Goal: Task Accomplishment & Management: Use online tool/utility

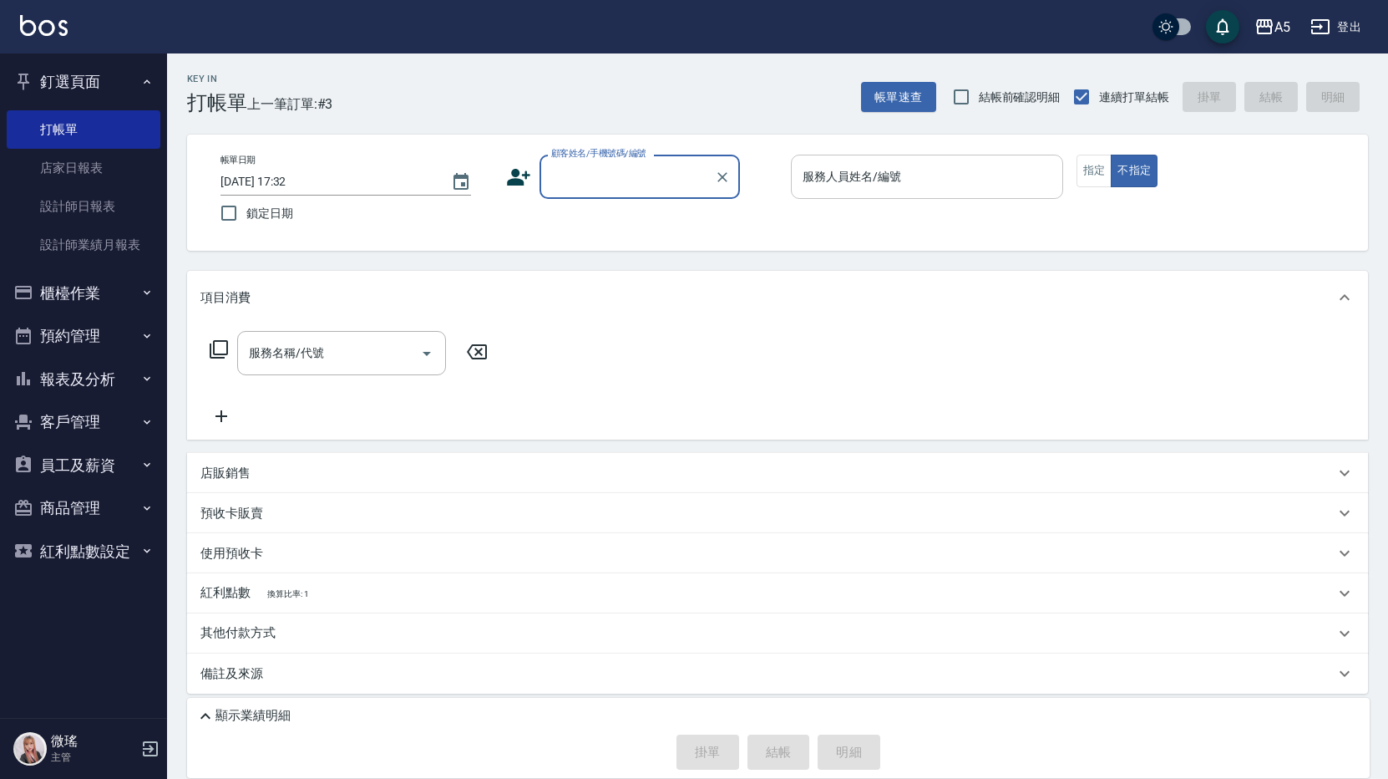
click at [883, 170] on div "服務人員姓名/編號" at bounding box center [927, 177] width 272 height 44
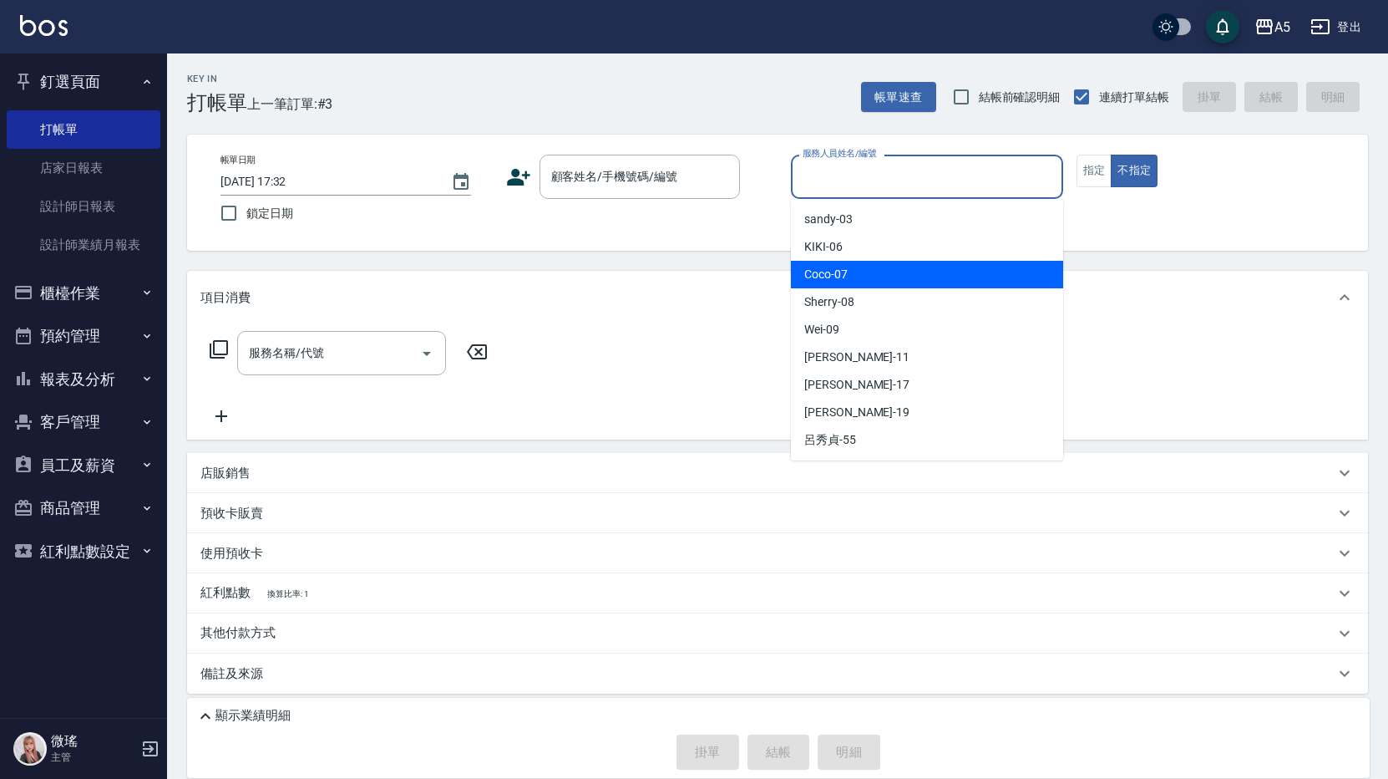
click at [863, 263] on div "Coco -07" at bounding box center [927, 275] width 272 height 28
type input "Coco-07"
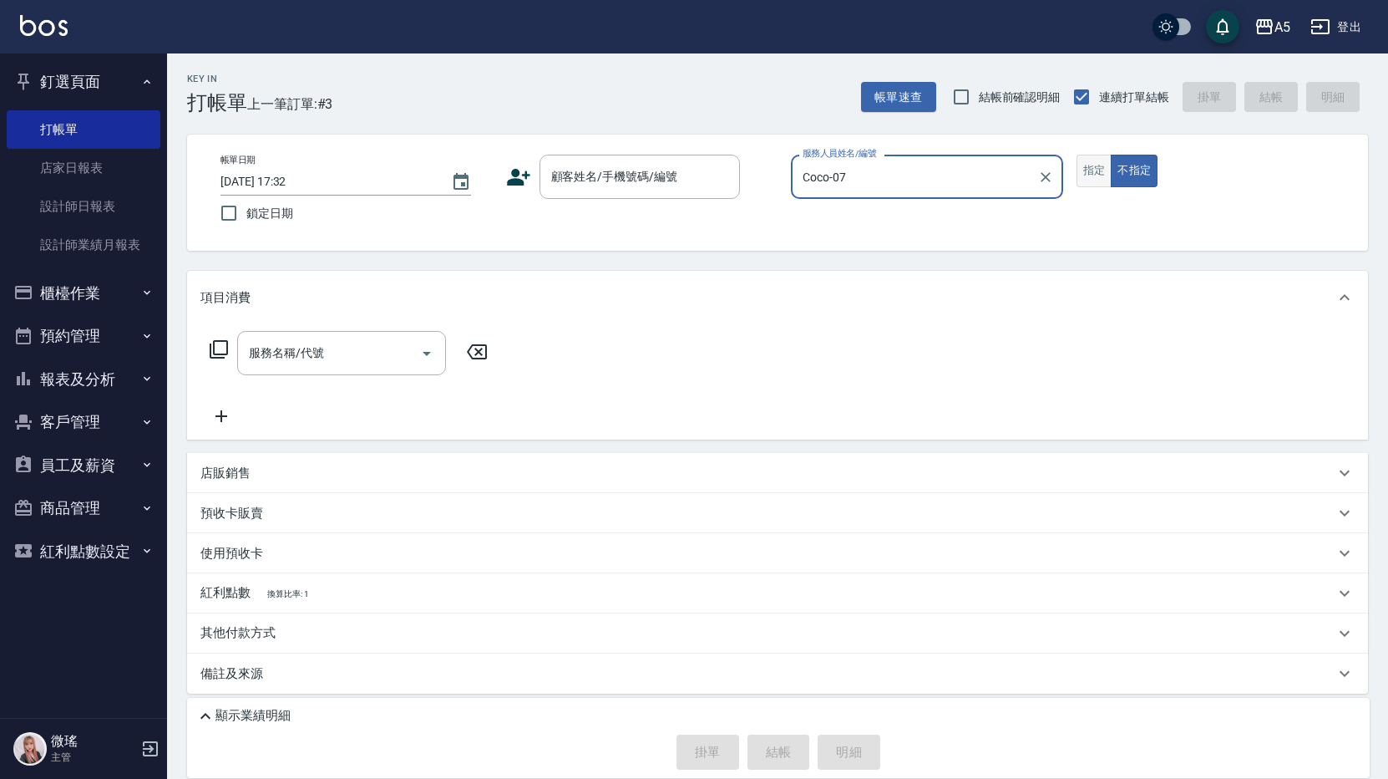
click at [1095, 183] on button "指定" at bounding box center [1095, 171] width 36 height 33
drag, startPoint x: 1095, startPoint y: 183, endPoint x: 1079, endPoint y: 183, distance: 16.7
click at [1095, 183] on button "指定" at bounding box center [1095, 171] width 36 height 33
click at [657, 186] on input "顧客姓名/手機號碼/編號" at bounding box center [627, 176] width 160 height 29
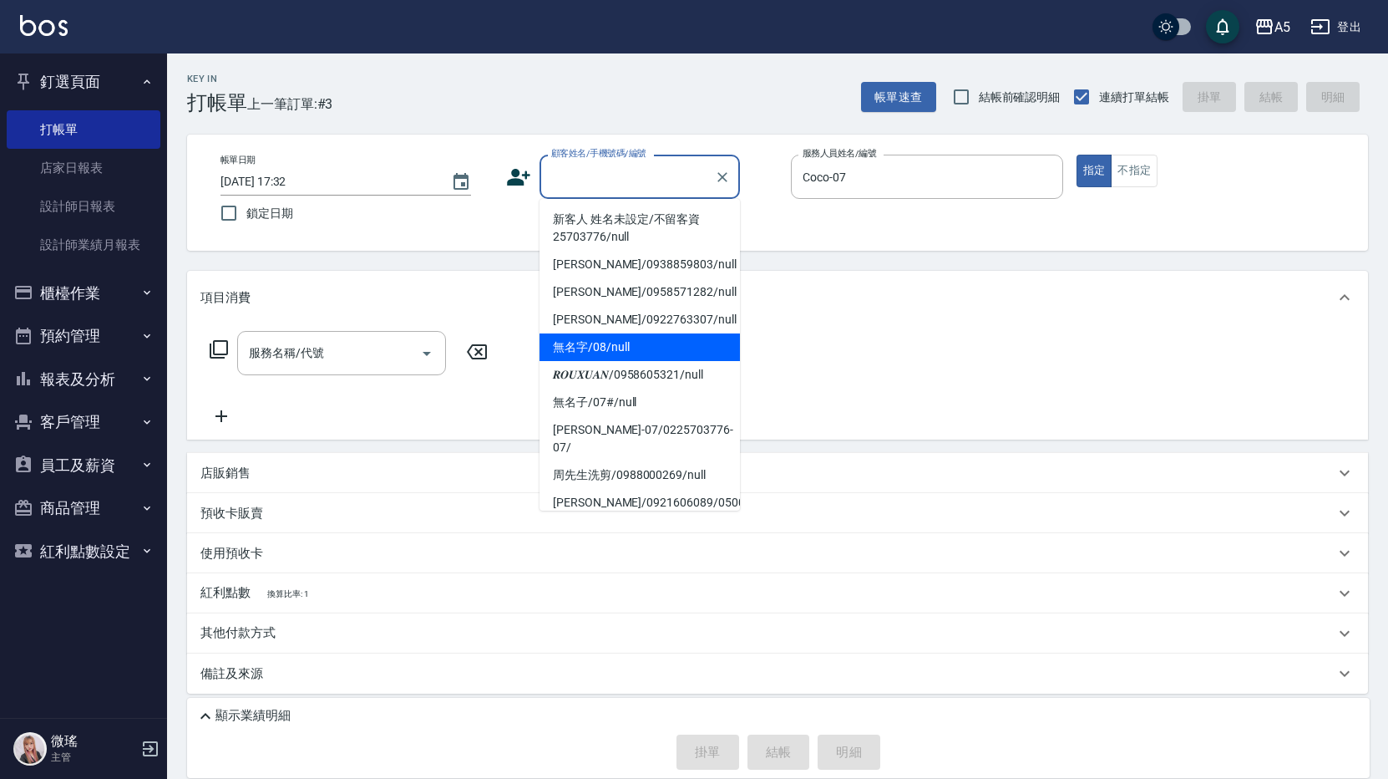
click at [651, 348] on li "無名字/08/null" at bounding box center [640, 347] width 201 height 28
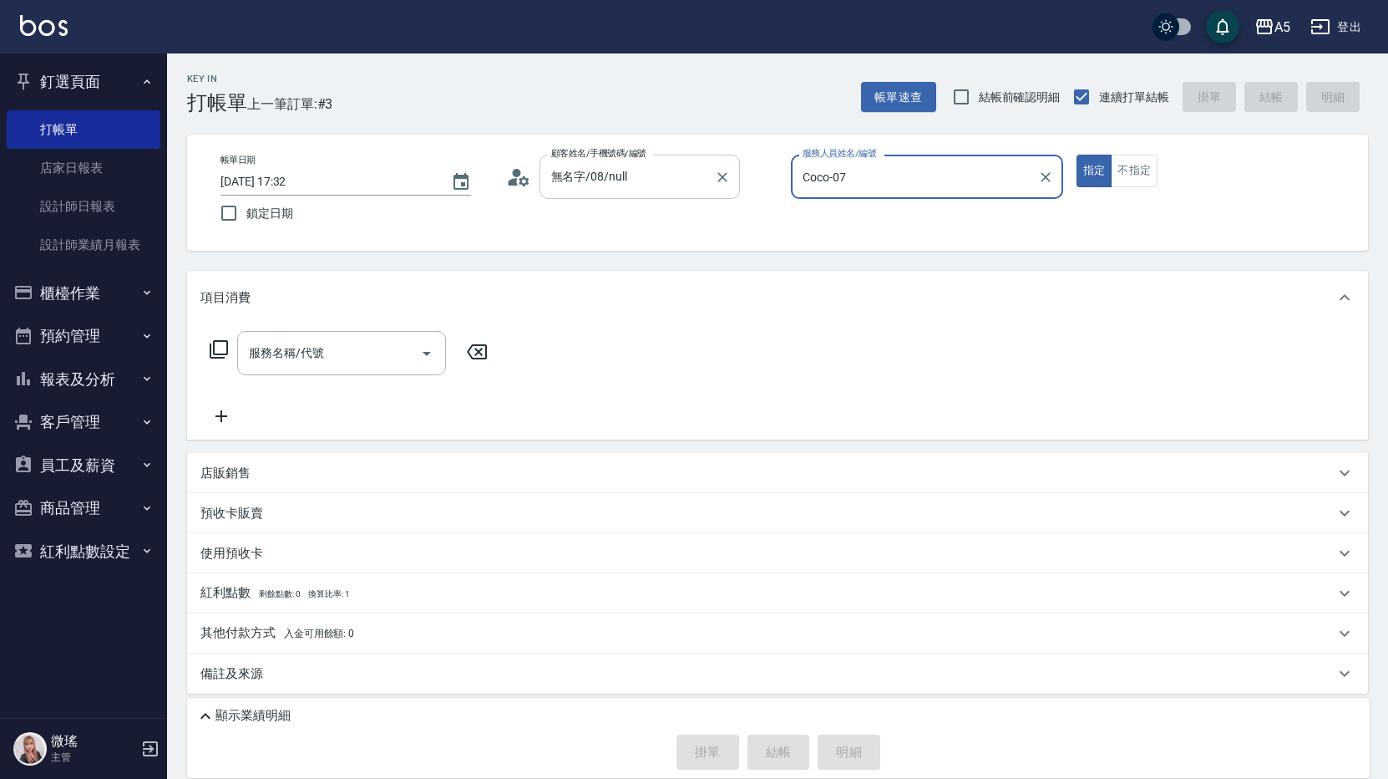
click at [683, 189] on input "無名字/08/null" at bounding box center [627, 176] width 160 height 29
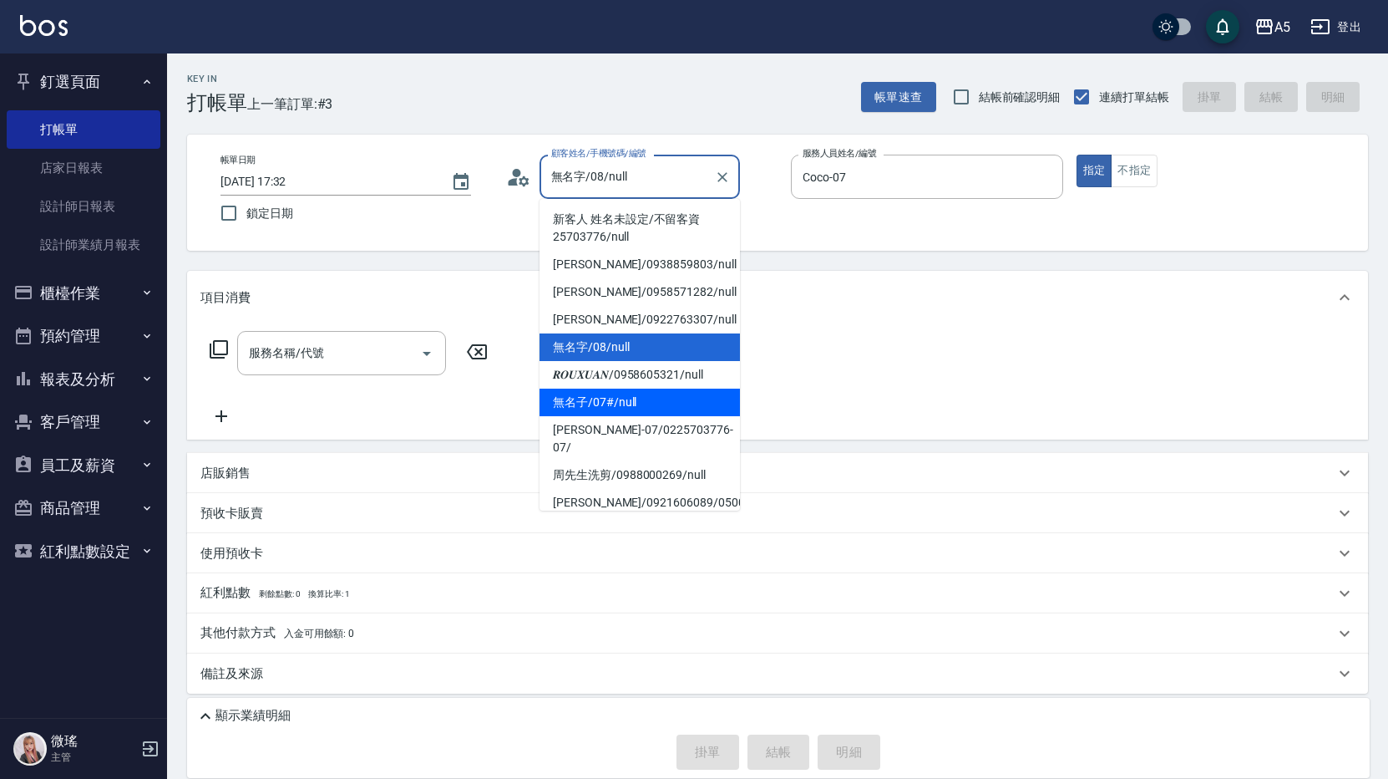
click at [628, 404] on li "無名子/07#/null" at bounding box center [640, 402] width 201 height 28
type input "無名子/07#/null"
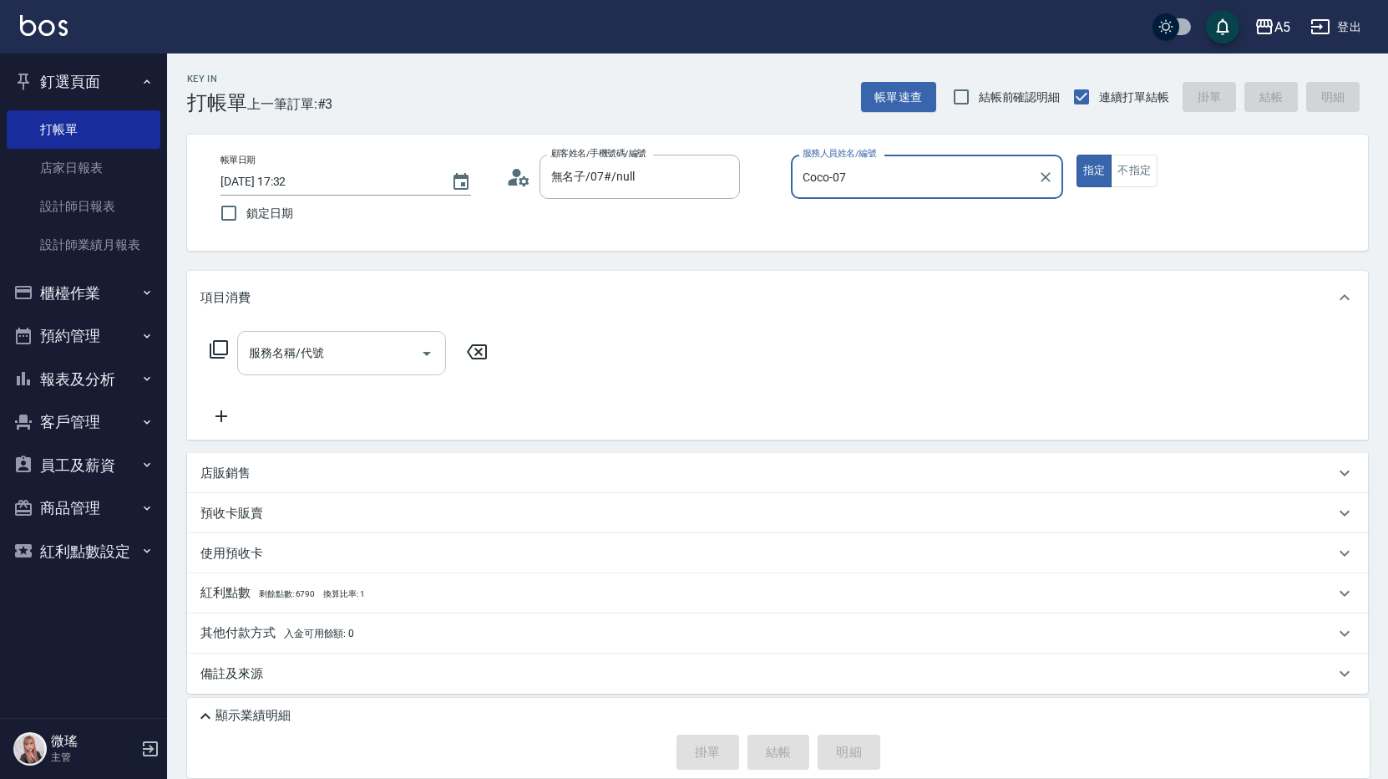
click at [356, 362] on input "服務名稱/代號" at bounding box center [329, 352] width 169 height 29
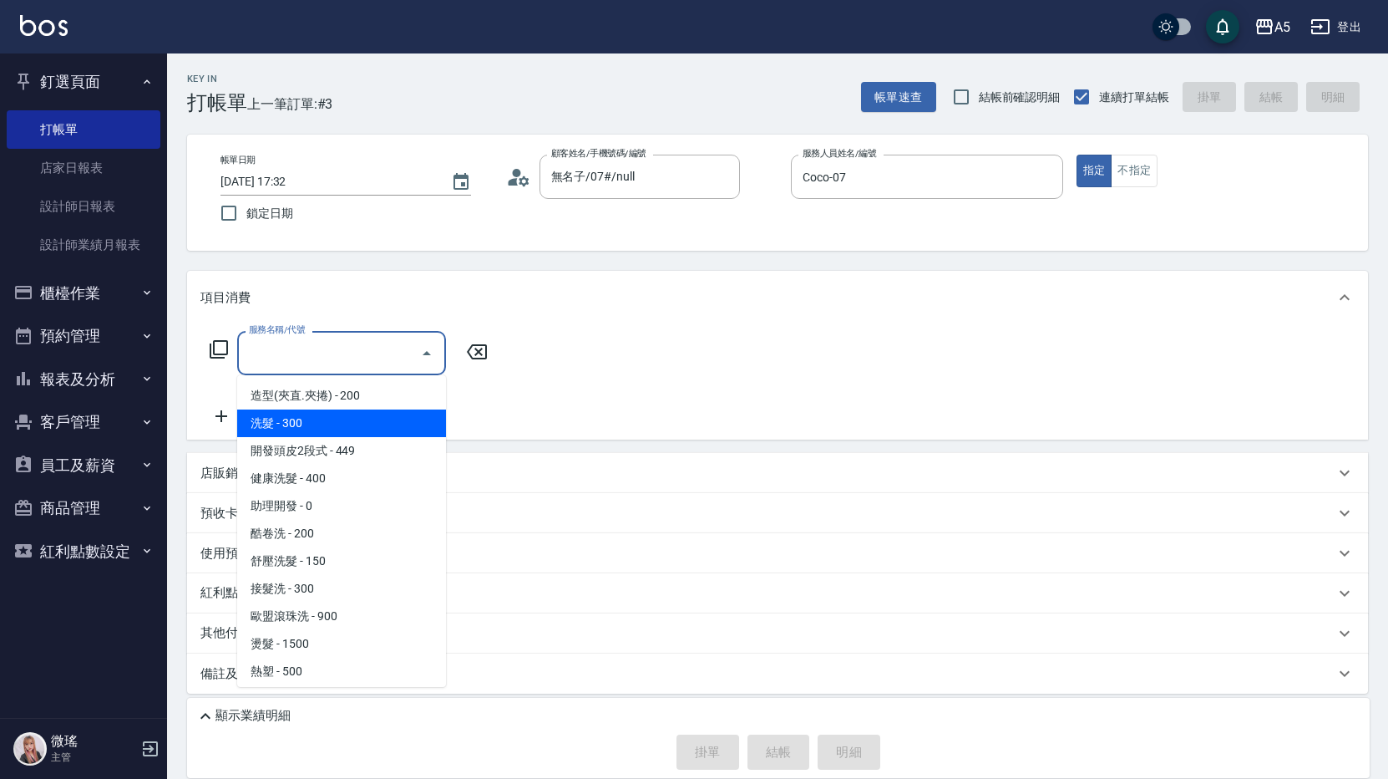
click at [391, 430] on span "洗髮 - 300" at bounding box center [341, 423] width 209 height 28
type input "洗髮(201)"
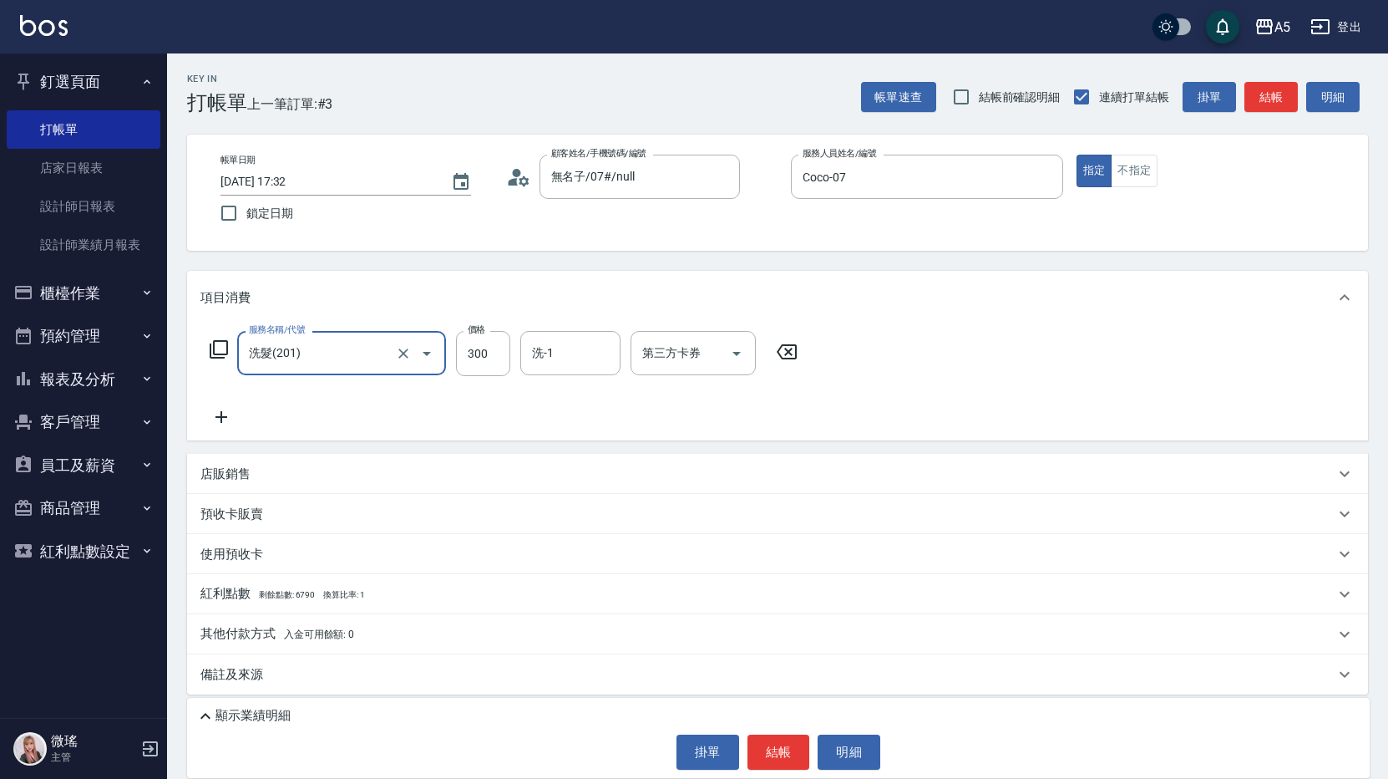
click at [215, 355] on icon at bounding box center [219, 349] width 18 height 18
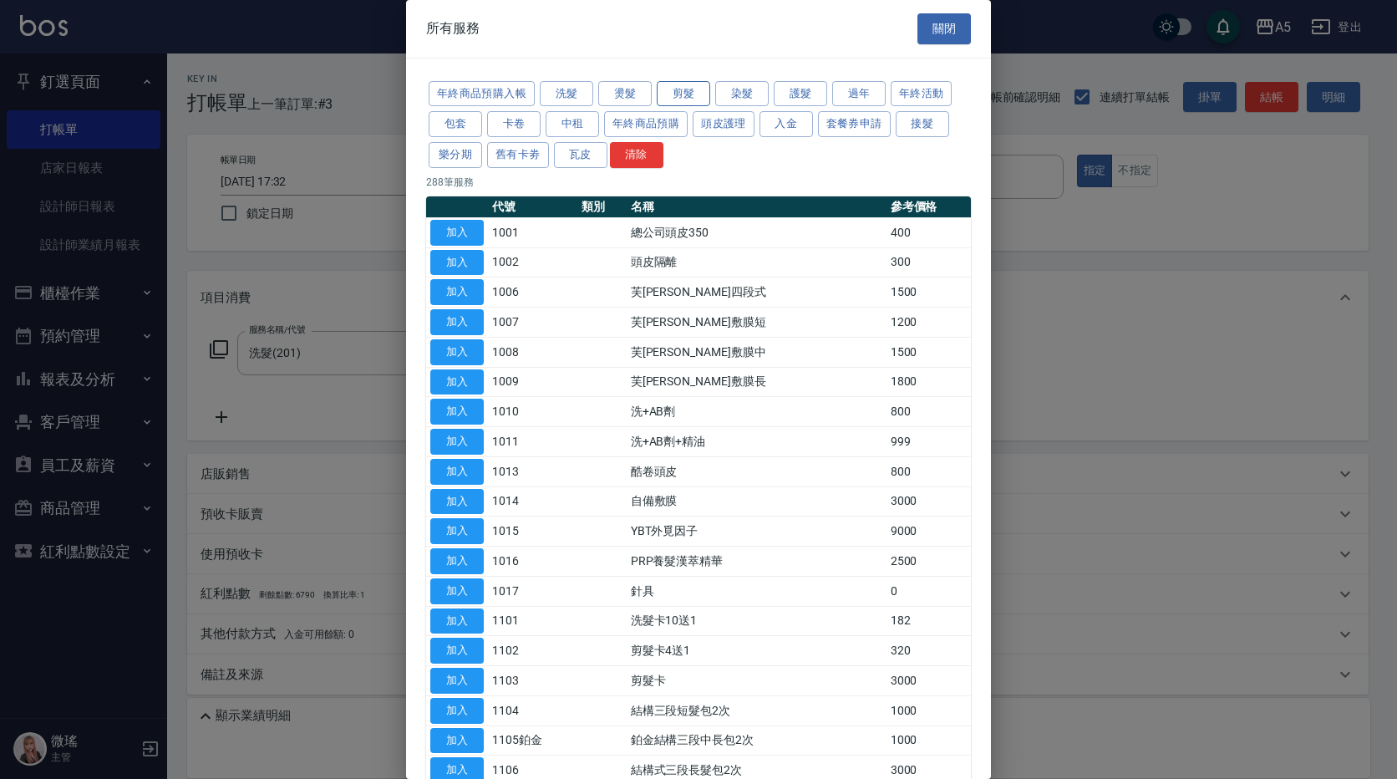
click at [696, 97] on button "剪髮" at bounding box center [683, 94] width 53 height 26
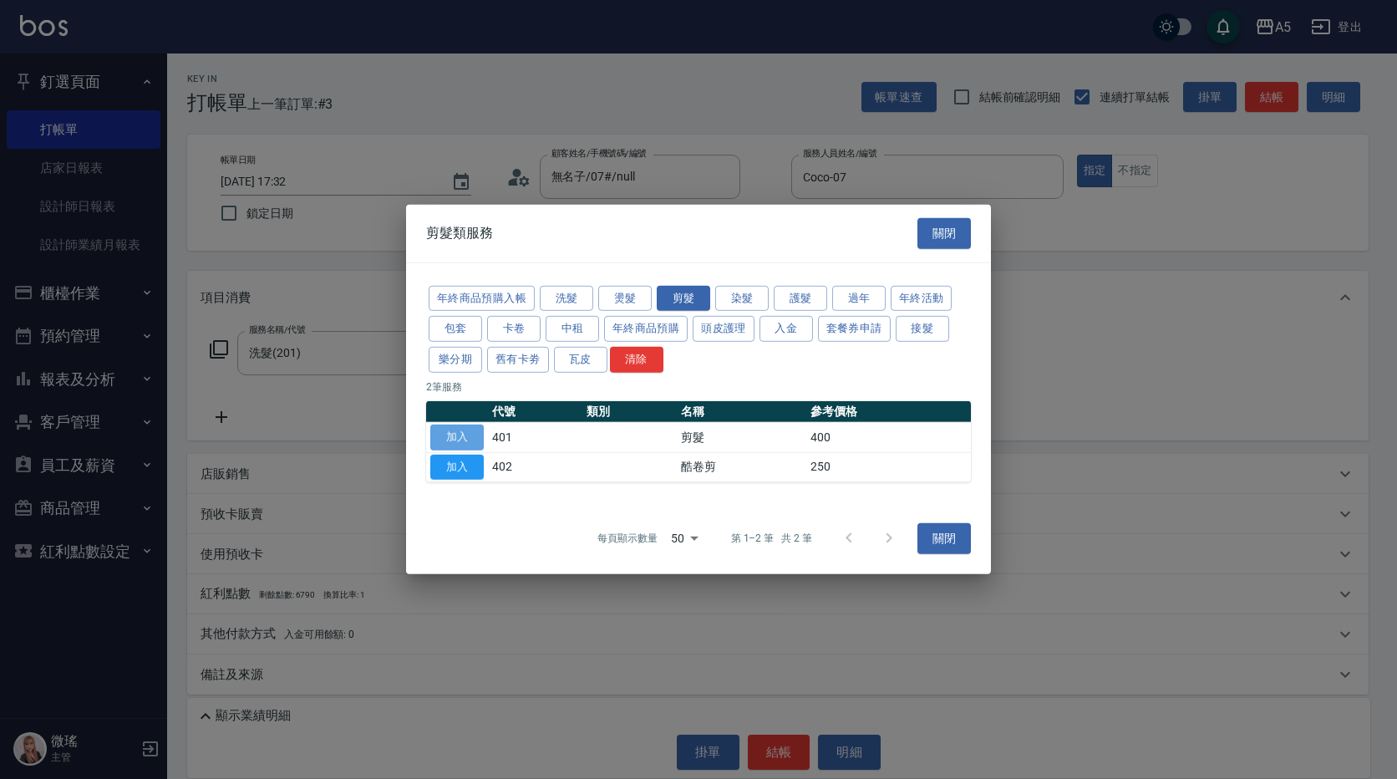
click at [470, 434] on button "加入" at bounding box center [456, 437] width 53 height 26
type input "70"
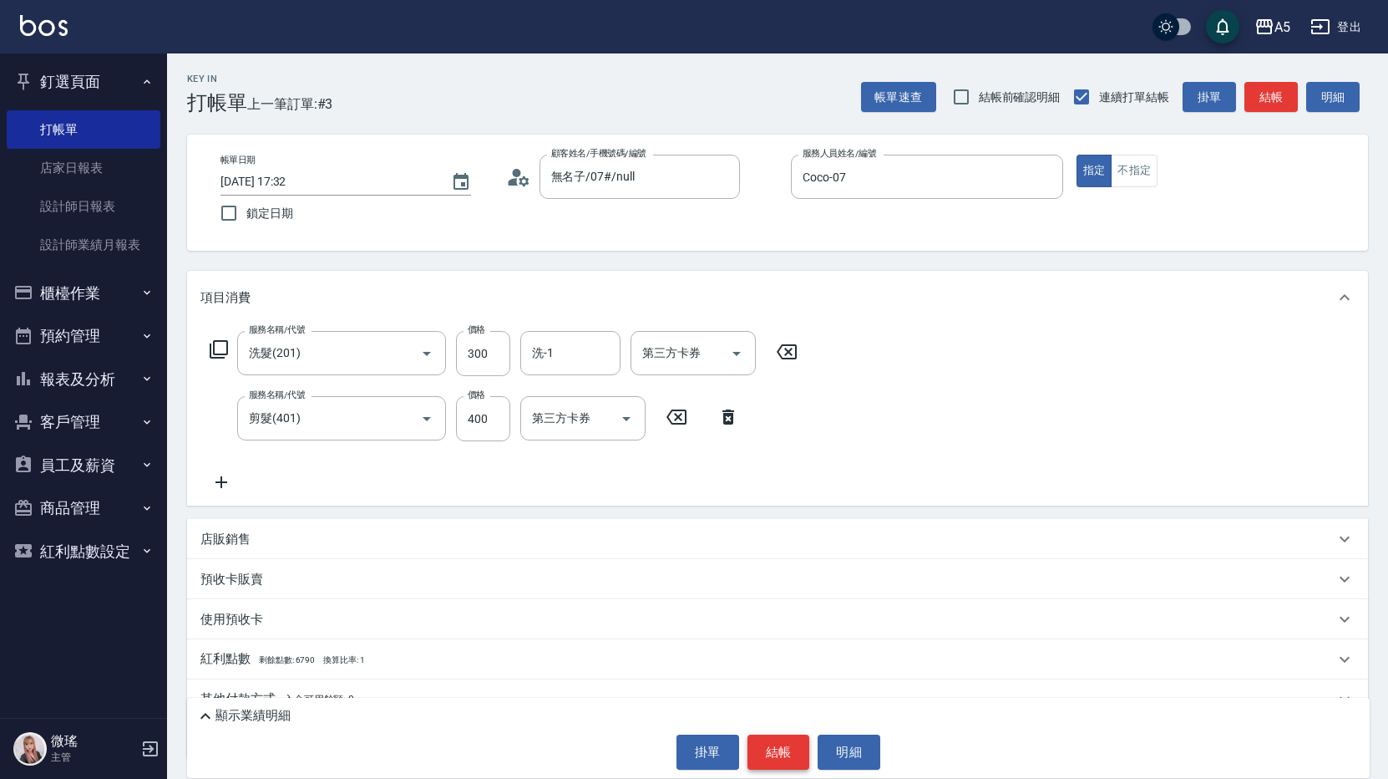
click at [788, 742] on button "結帳" at bounding box center [779, 751] width 63 height 35
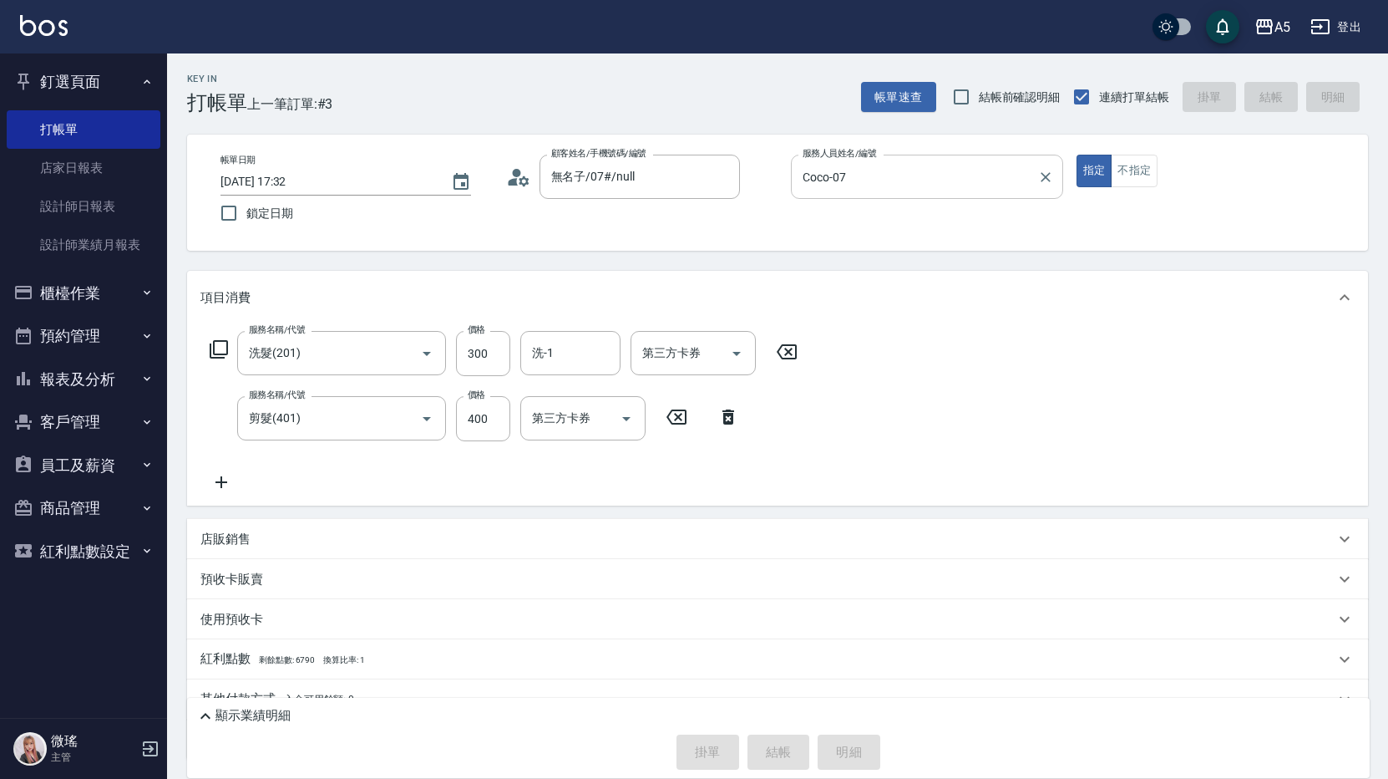
type input "[DATE] 18:43"
type input "0"
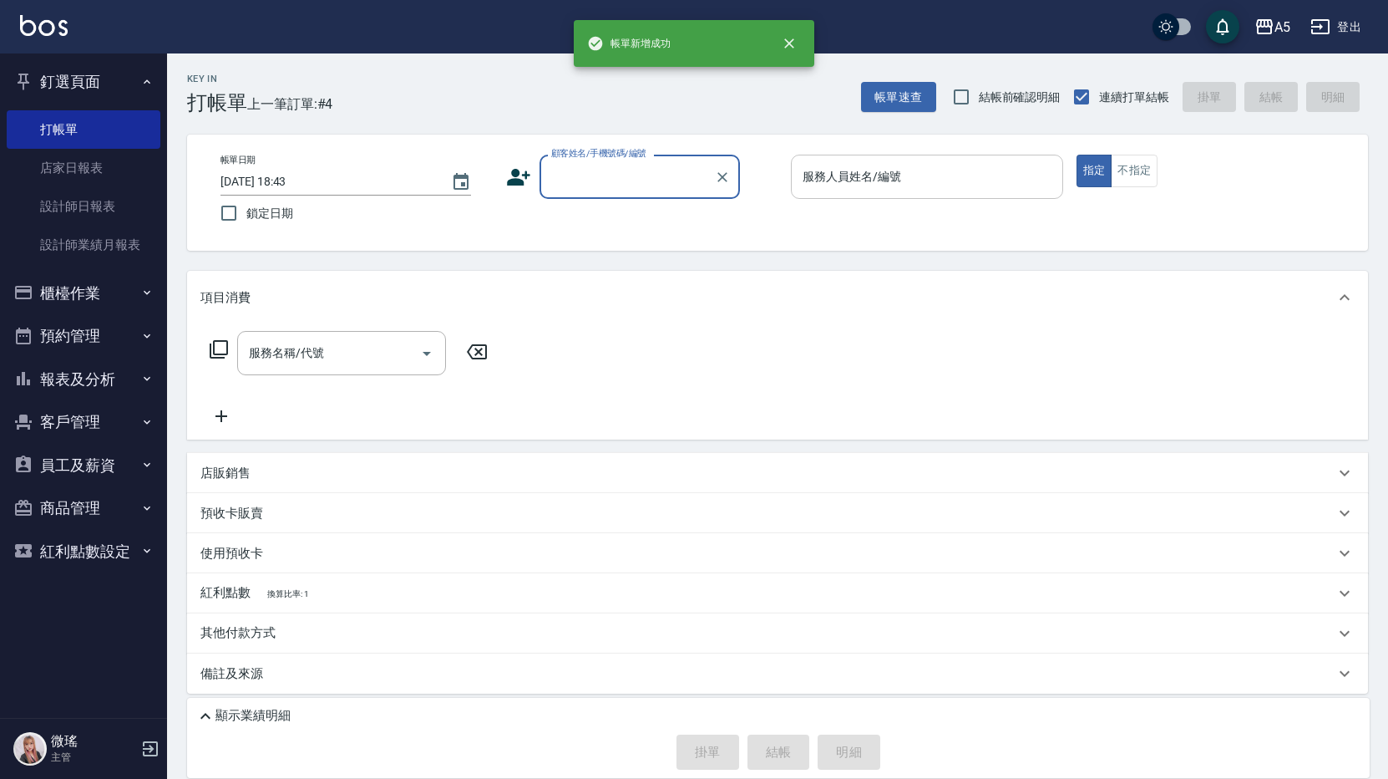
click at [917, 191] on input "服務人員姓名/編號" at bounding box center [927, 176] width 257 height 29
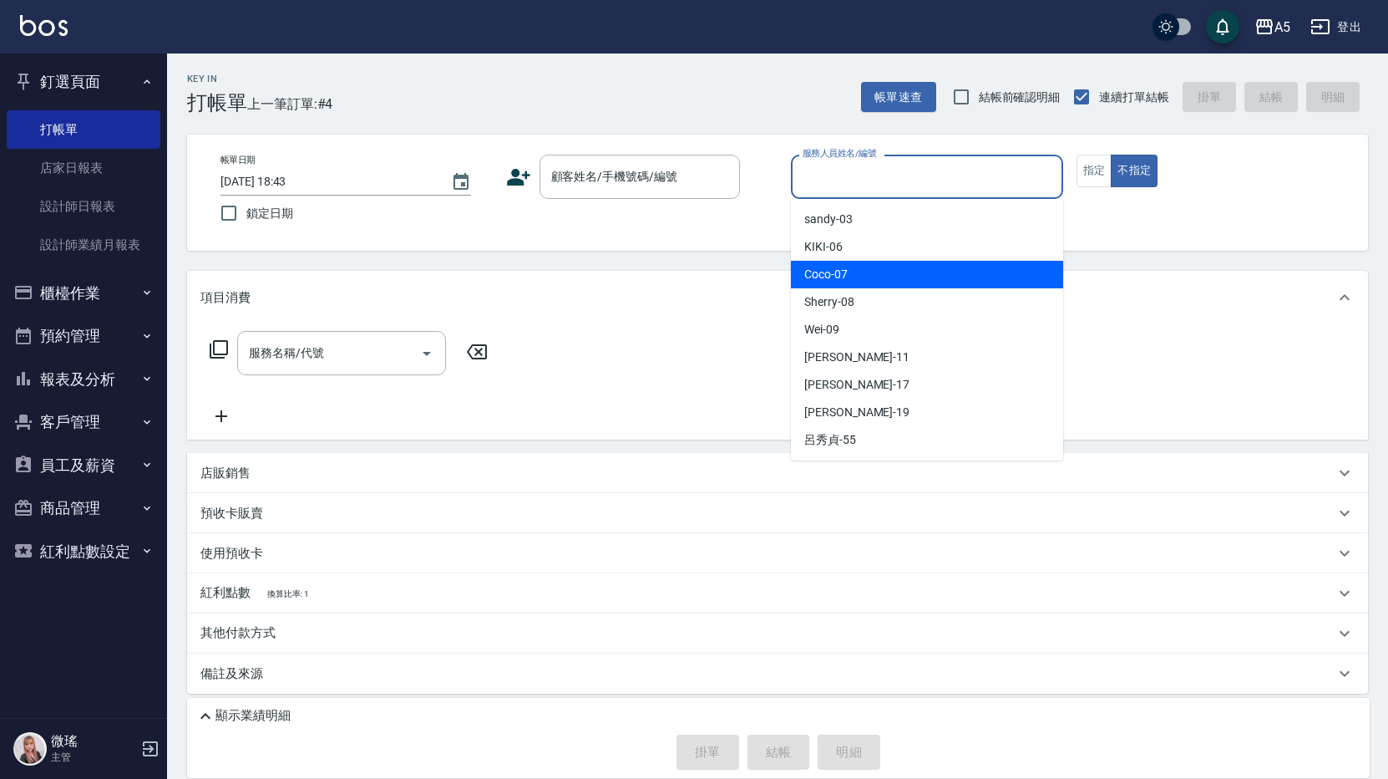
drag, startPoint x: 896, startPoint y: 283, endPoint x: 908, endPoint y: 271, distance: 17.1
click at [896, 282] on div "Coco -07" at bounding box center [927, 275] width 272 height 28
type input "Coco-07"
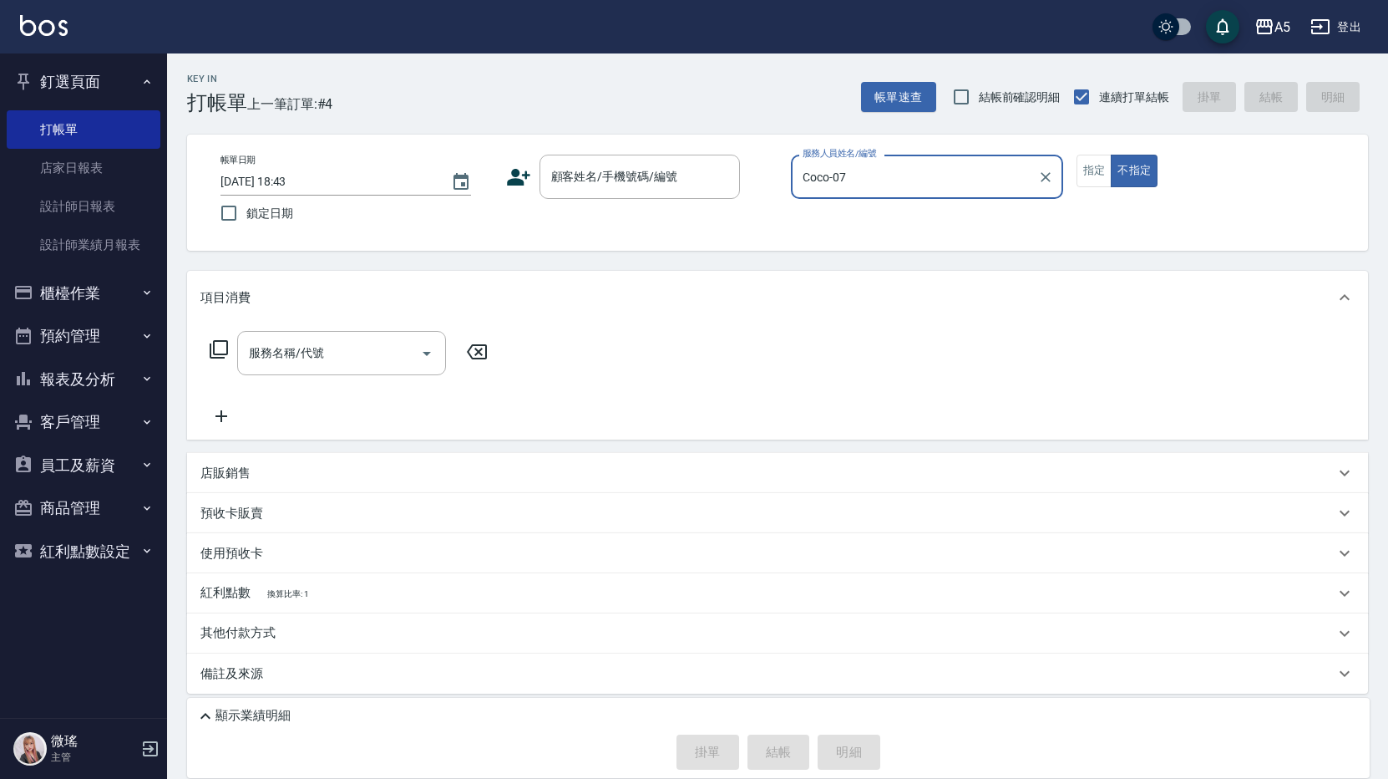
click at [1079, 190] on div "帳單日期 [DATE] 18:43 鎖定日期 顧客姓名/手機號碼/編號 顧客姓名/手機號碼/編號 服務人員姓名/編號 [PERSON_NAME]-07 服務人…" at bounding box center [777, 193] width 1141 height 76
click at [1086, 172] on button "指定" at bounding box center [1095, 171] width 36 height 33
click at [631, 187] on input "顧客姓名/手機號碼/編號" at bounding box center [627, 176] width 160 height 29
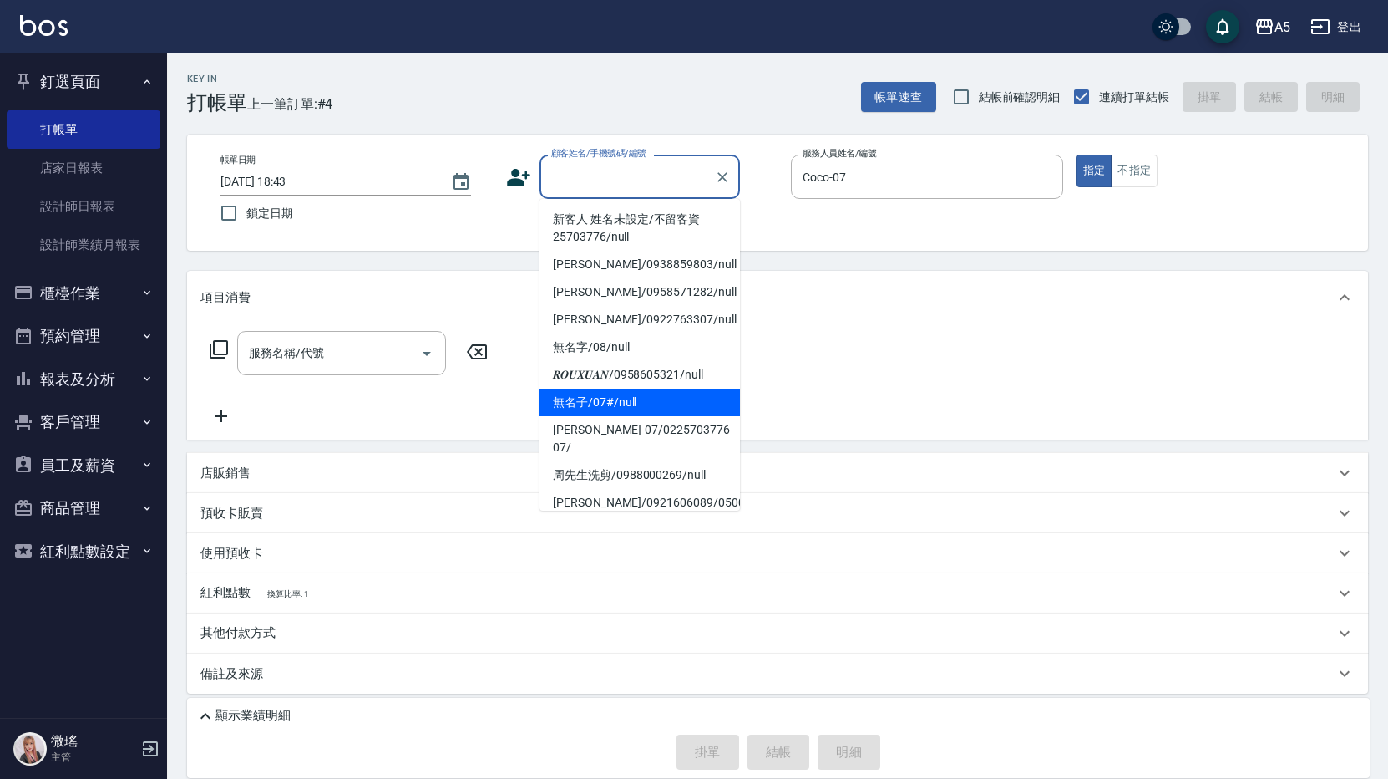
click at [633, 405] on li "無名子/07#/null" at bounding box center [640, 402] width 201 height 28
type input "無名子/07#/null"
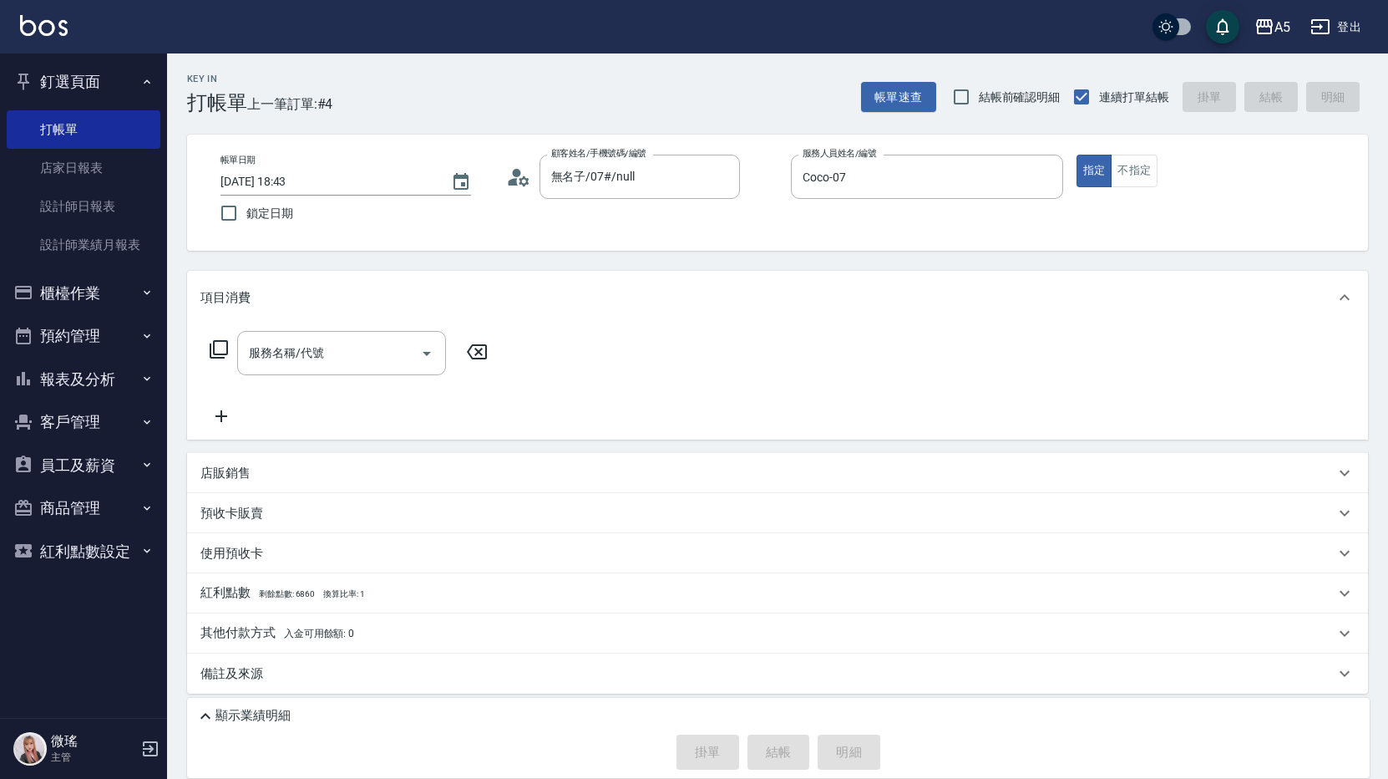
click at [220, 345] on icon at bounding box center [219, 349] width 20 height 20
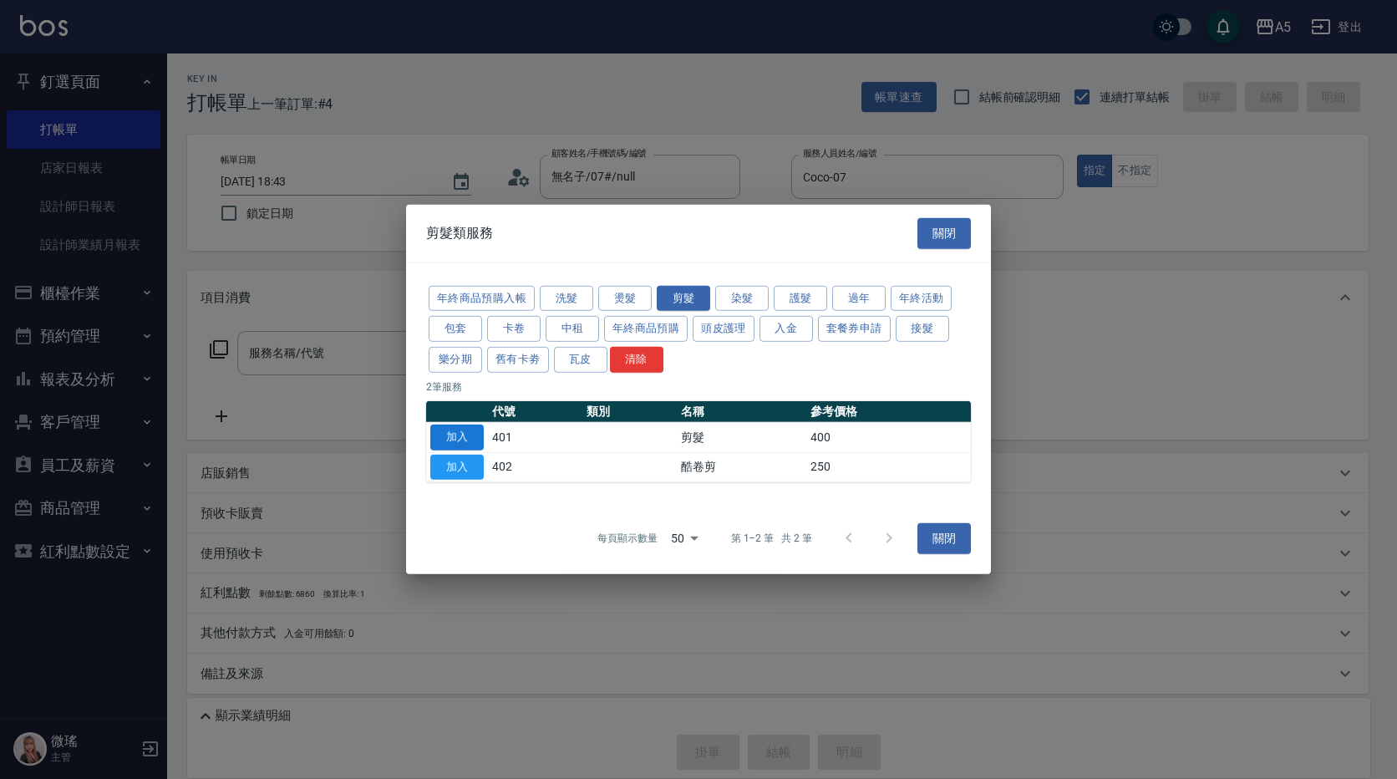
click at [468, 429] on button "加入" at bounding box center [456, 437] width 53 height 26
type input "剪髮(401)"
type input "40"
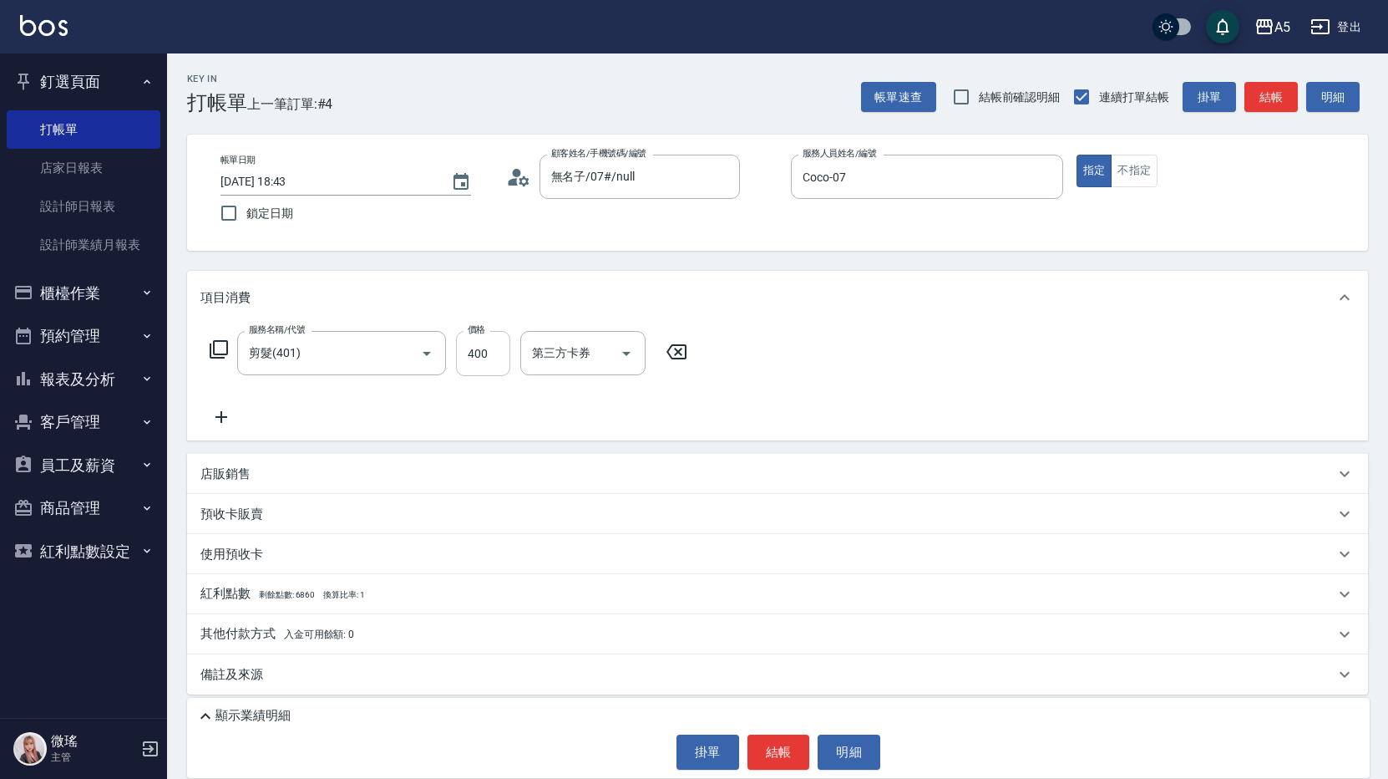
click at [496, 373] on input "400" at bounding box center [483, 353] width 54 height 45
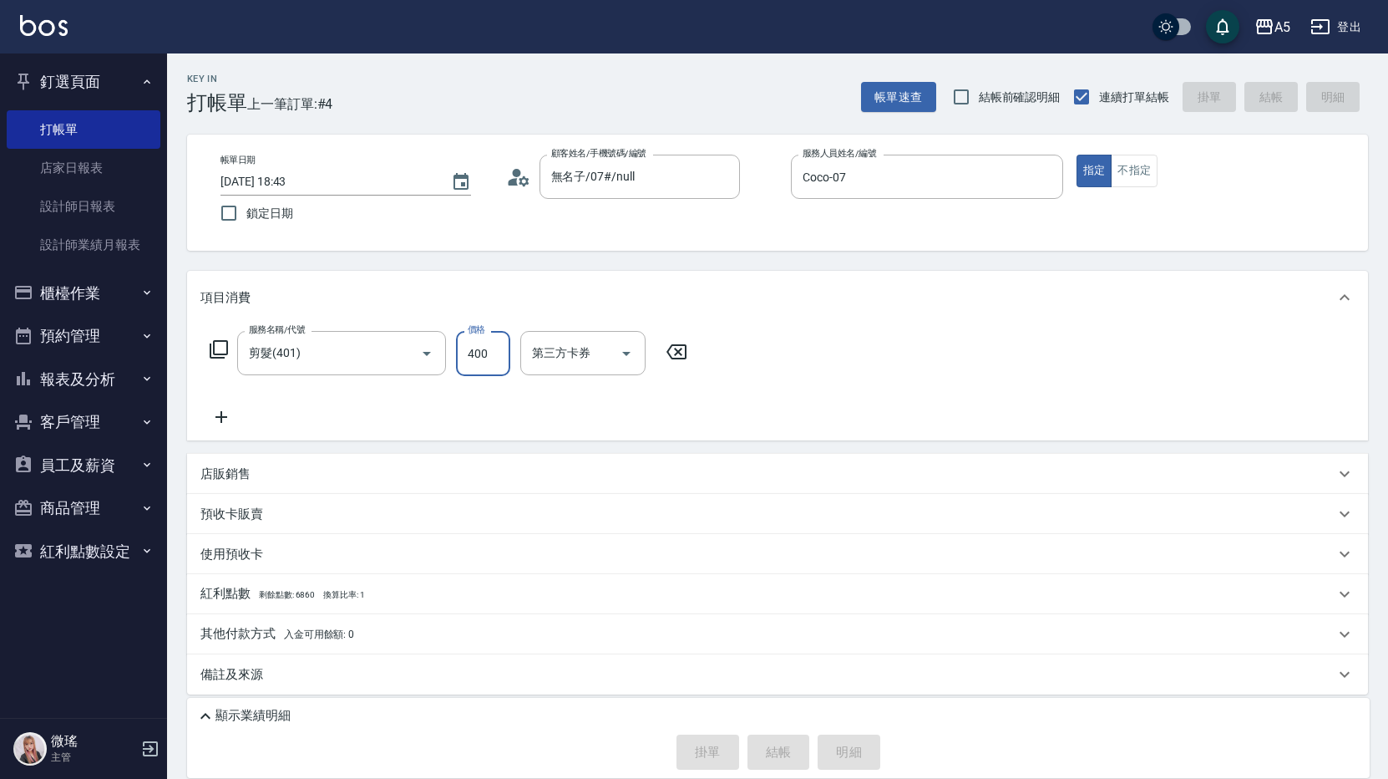
type input "0"
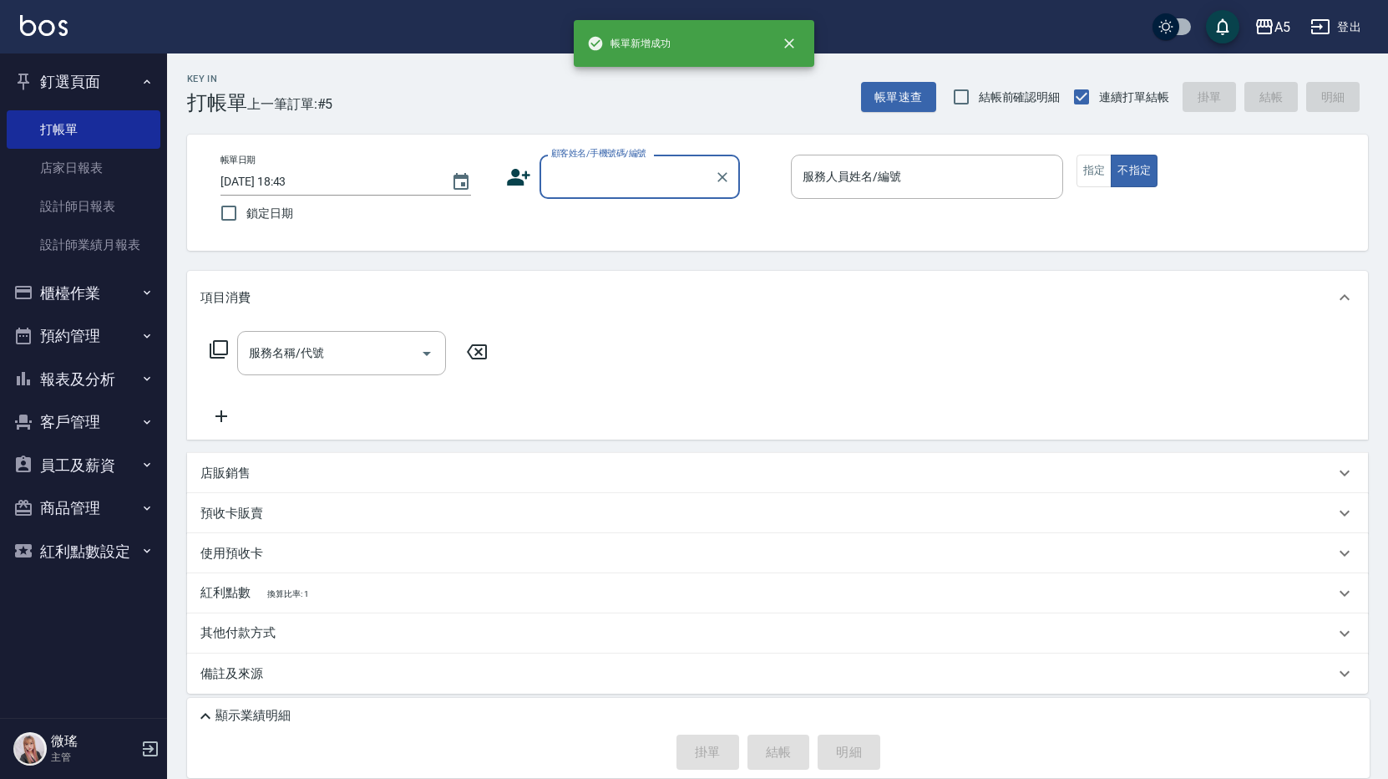
click at [89, 295] on button "櫃檯作業" at bounding box center [84, 293] width 154 height 43
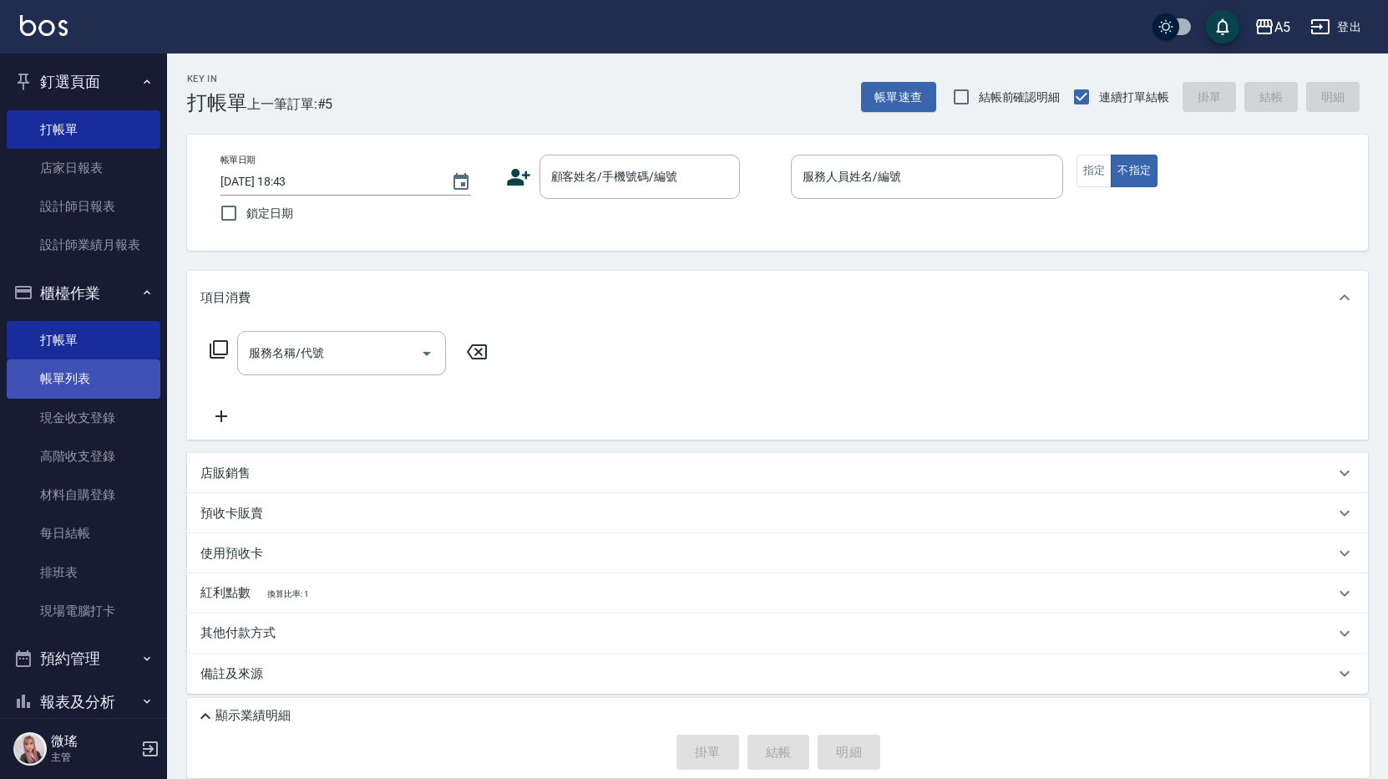
click at [75, 381] on link "帳單列表" at bounding box center [84, 378] width 154 height 38
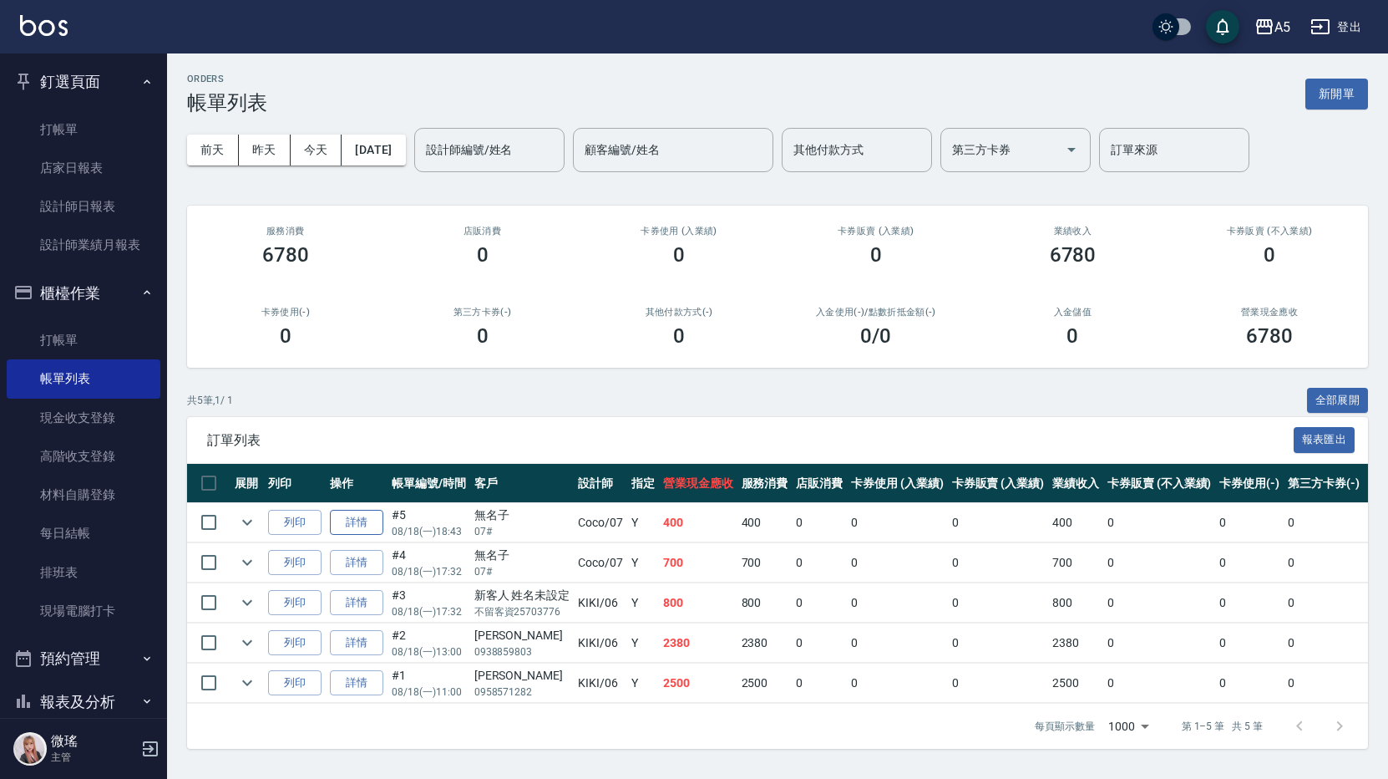
click at [354, 524] on link "詳情" at bounding box center [356, 523] width 53 height 26
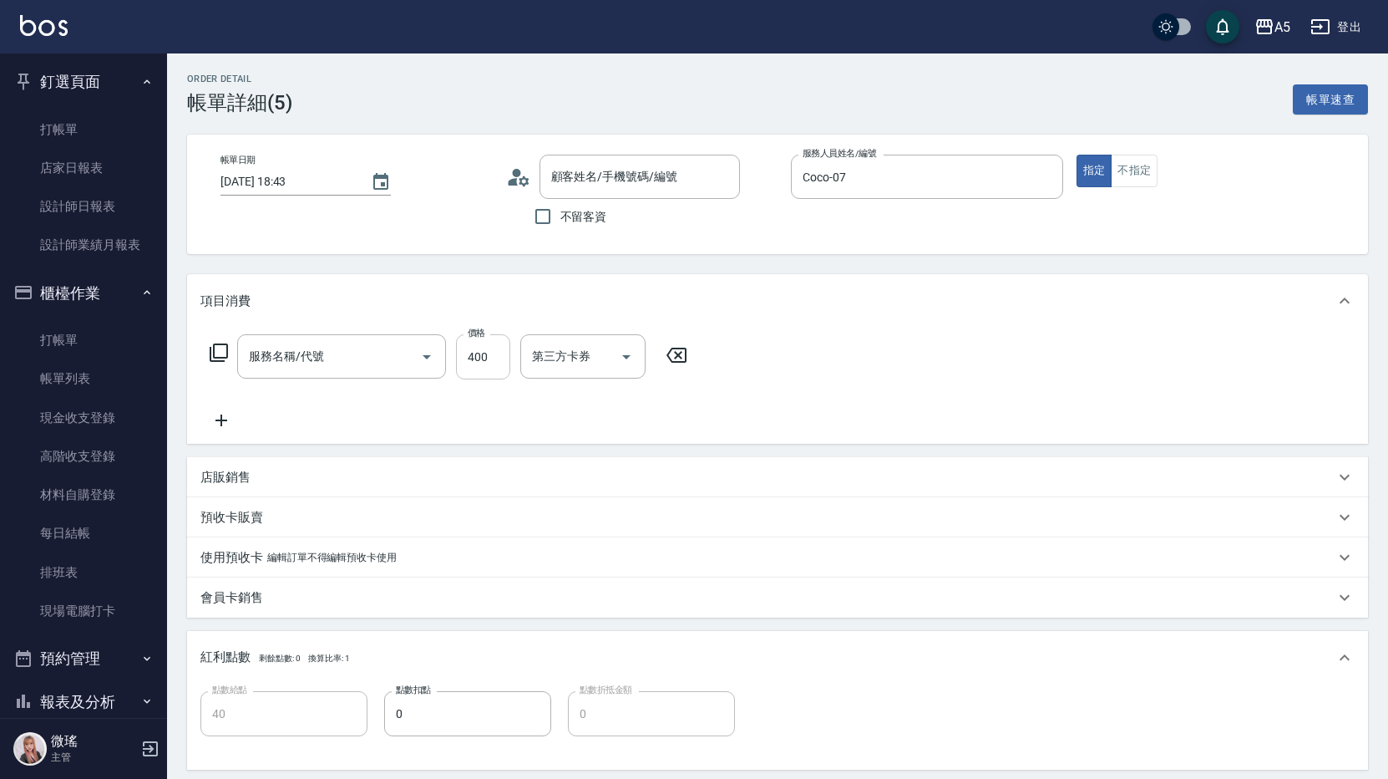
type input "[DATE] 18:43"
type input "Coco-07"
type input "40"
type input "剪髮(401)"
click at [505, 358] on input "400" at bounding box center [483, 356] width 54 height 45
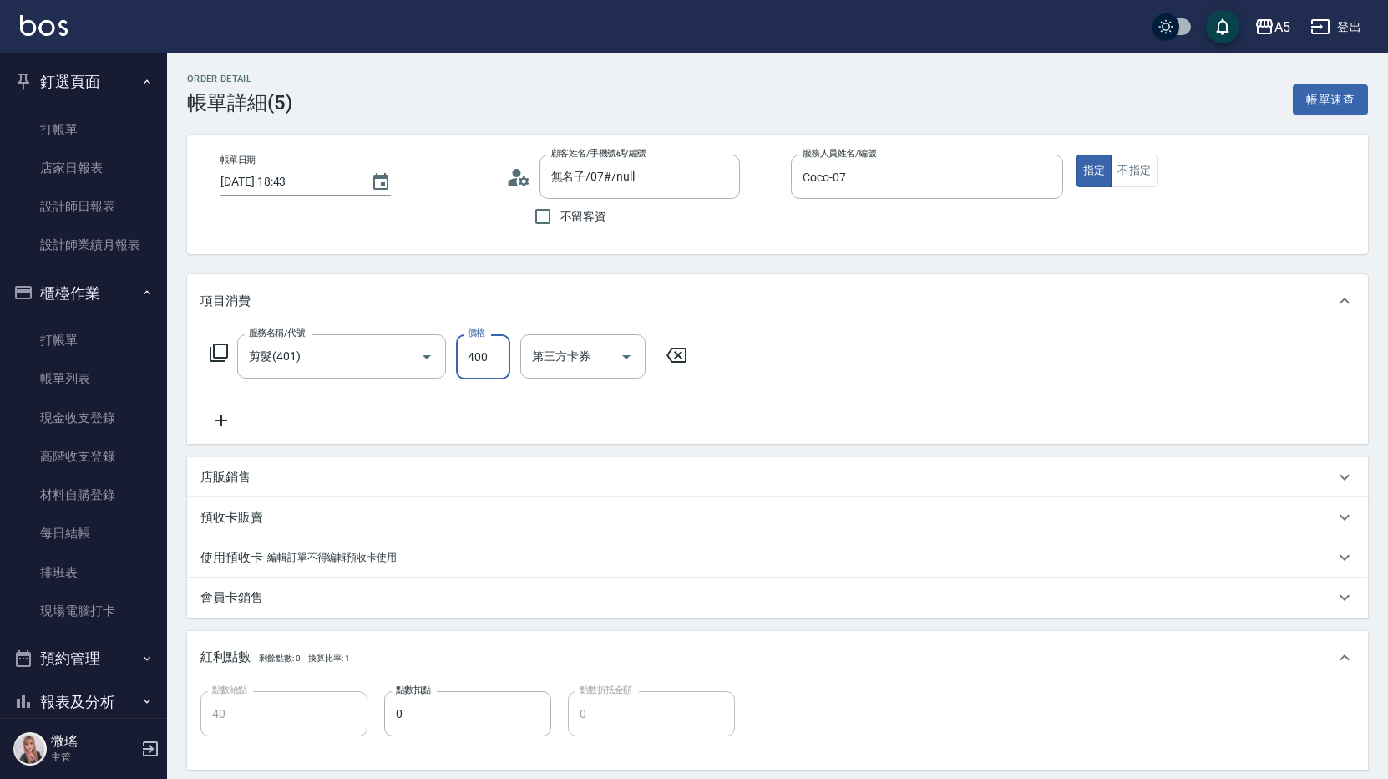
type input "無名子/07#/null"
type input "0"
type input "50"
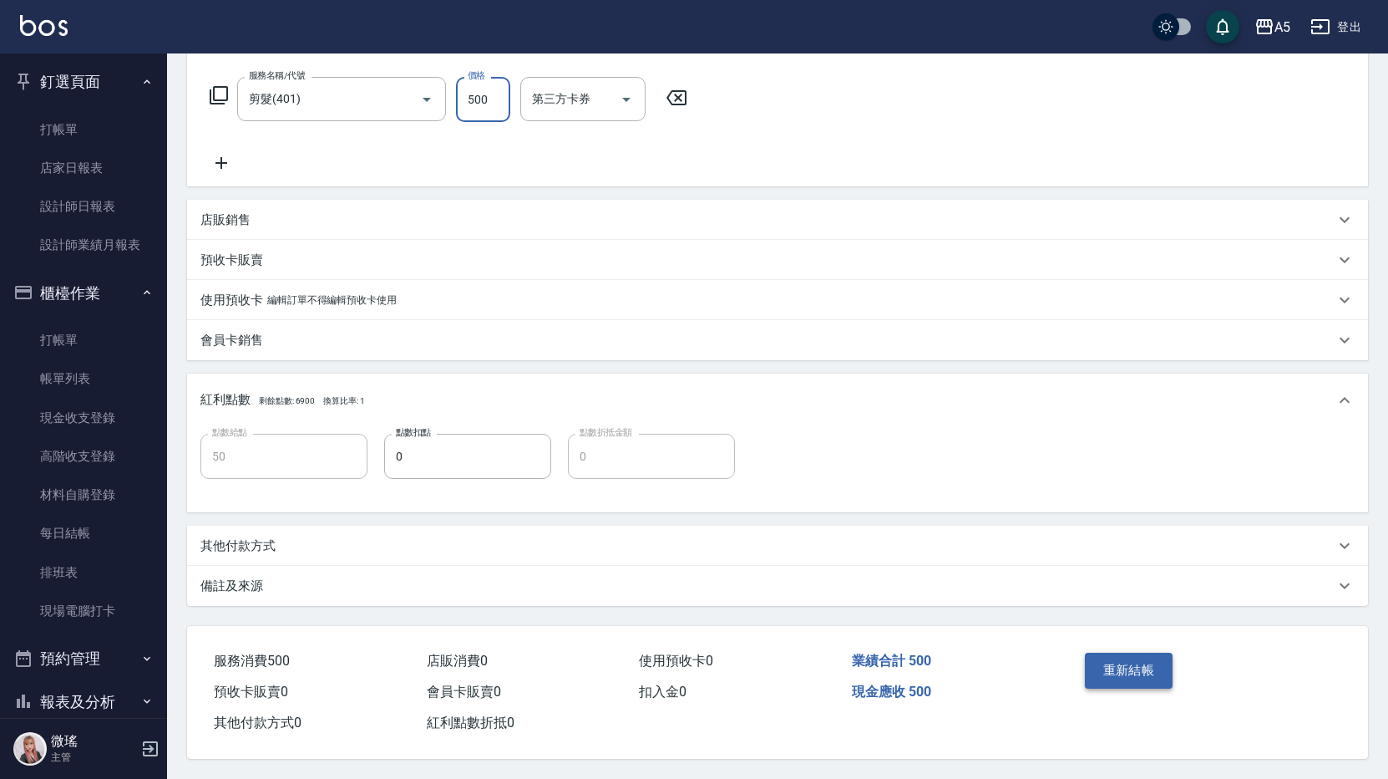
type input "500"
click at [1122, 668] on button "重新結帳" at bounding box center [1129, 669] width 89 height 35
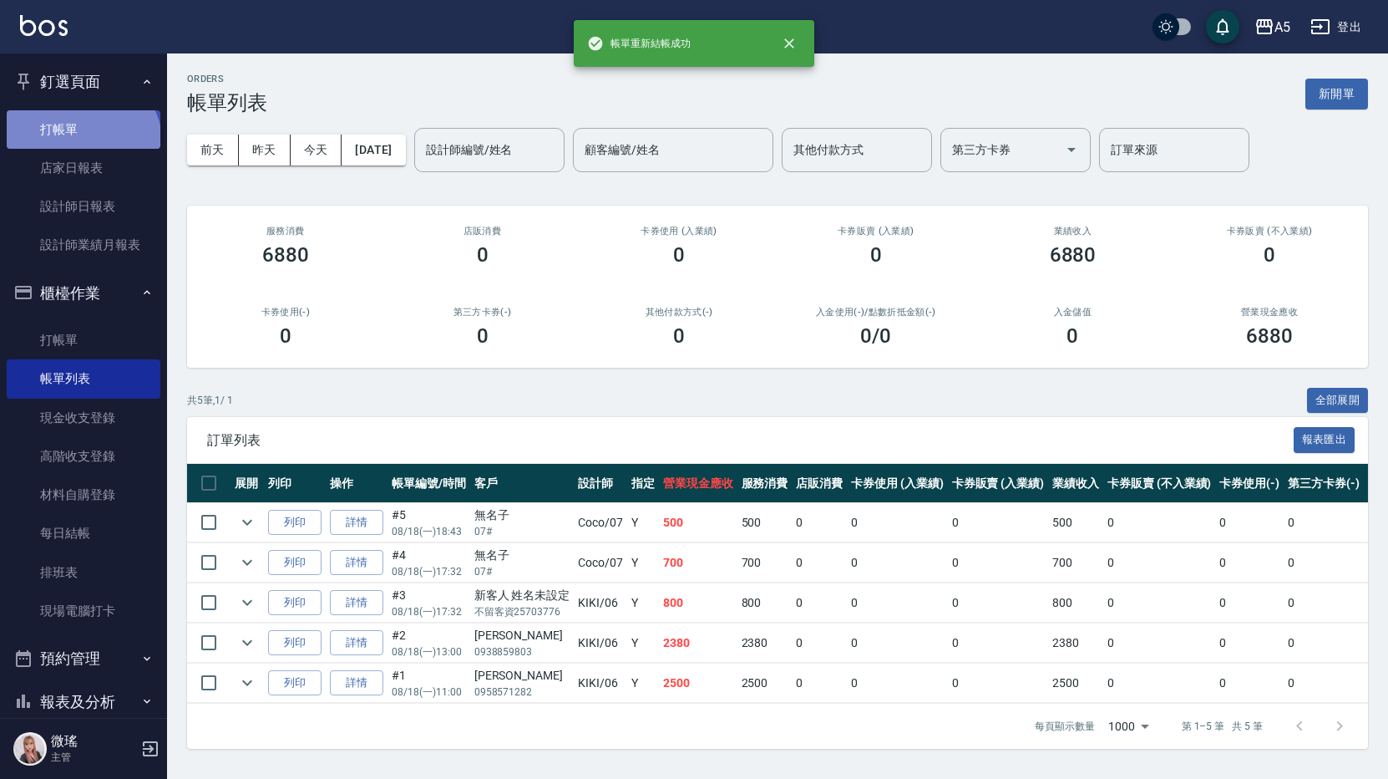
click at [80, 145] on link "打帳單" at bounding box center [84, 129] width 154 height 38
